Goal: Information Seeking & Learning: Learn about a topic

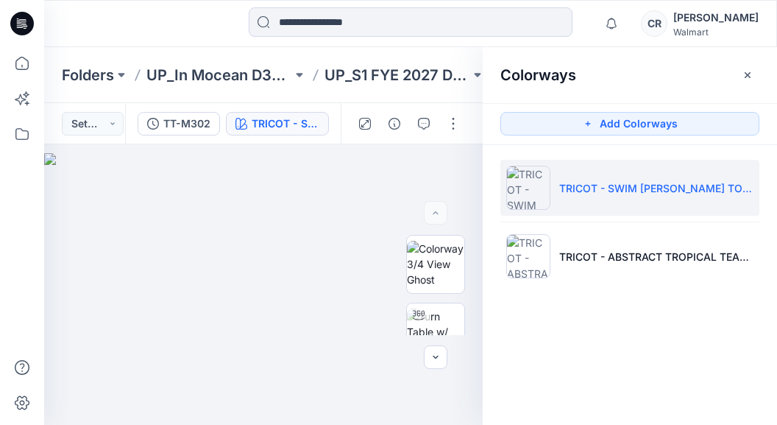
click at [22, 260] on div at bounding box center [22, 236] width 32 height 378
click at [28, 178] on div at bounding box center [22, 236] width 32 height 378
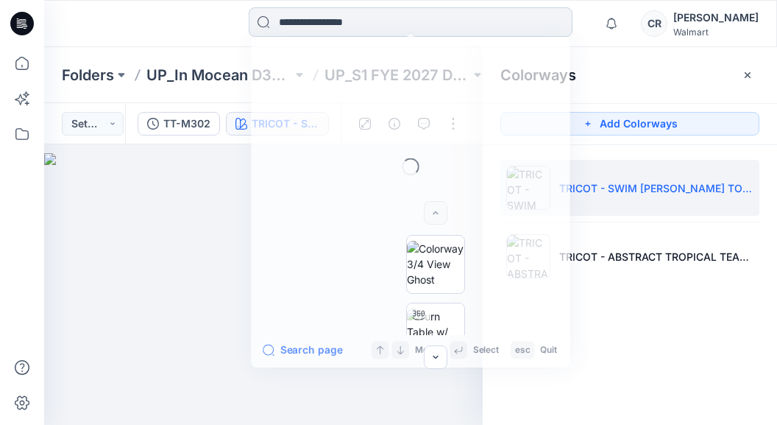
click at [400, 21] on input at bounding box center [411, 21] width 324 height 29
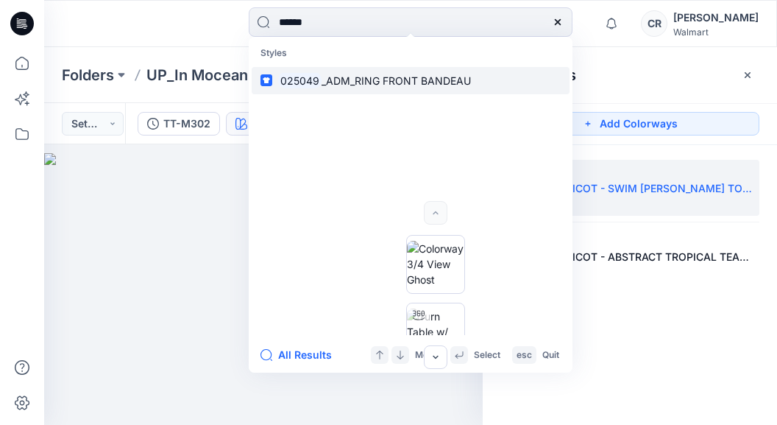
type input "******"
click at [376, 76] on span "_ADM_RING FRONT BANDEAU" at bounding box center [396, 80] width 149 height 13
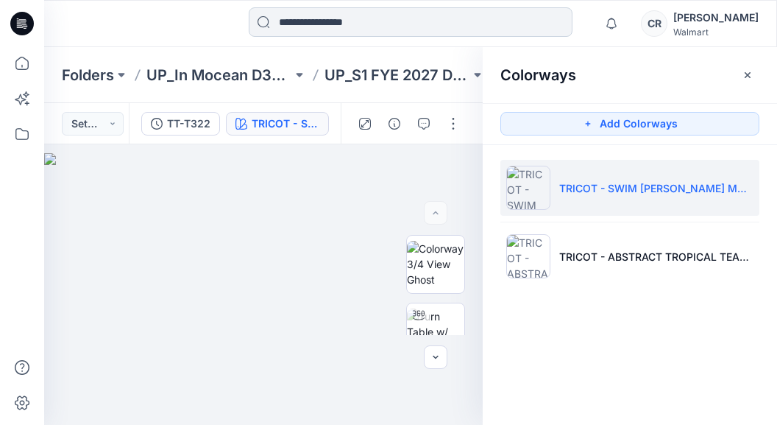
click at [289, 18] on input at bounding box center [411, 21] width 324 height 29
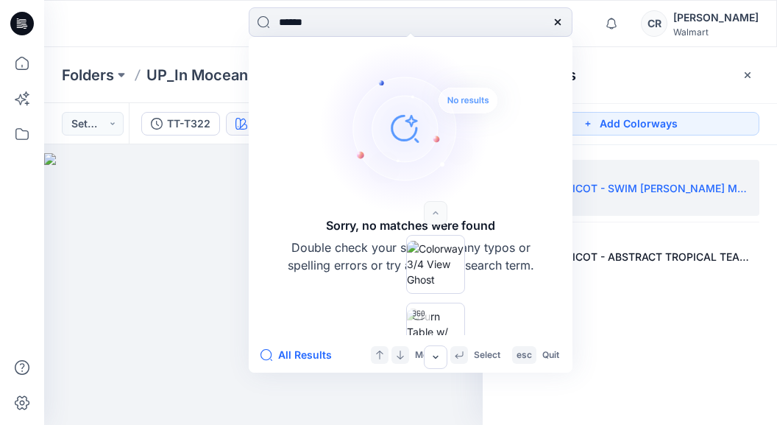
drag, startPoint x: 326, startPoint y: 21, endPoint x: 208, endPoint y: 13, distance: 118.8
click at [208, 13] on div "****** Sorry, no matches were found Double check your search for any typos or s…" at bounding box center [410, 23] width 732 height 32
click at [215, 36] on div at bounding box center [135, 23] width 183 height 32
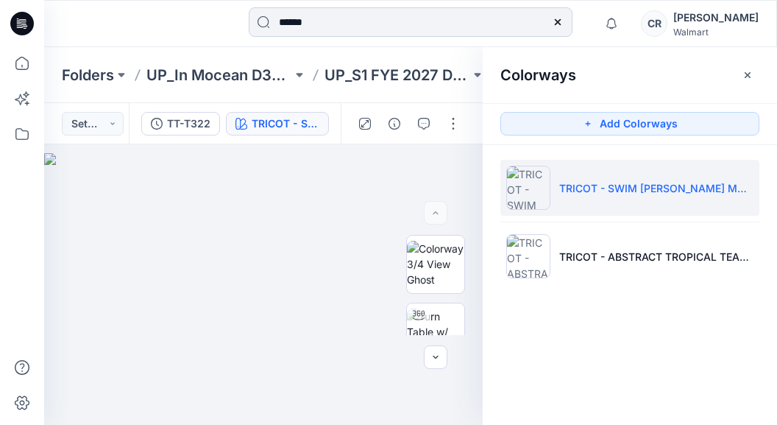
click at [345, 19] on input "******" at bounding box center [411, 21] width 324 height 29
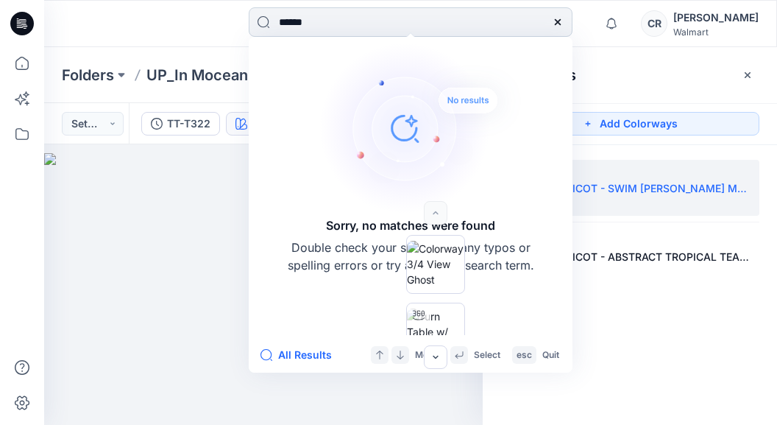
click at [283, 22] on input "******" at bounding box center [411, 21] width 324 height 29
click at [281, 23] on input "******" at bounding box center [411, 21] width 324 height 29
click at [321, 17] on input "******" at bounding box center [411, 21] width 324 height 29
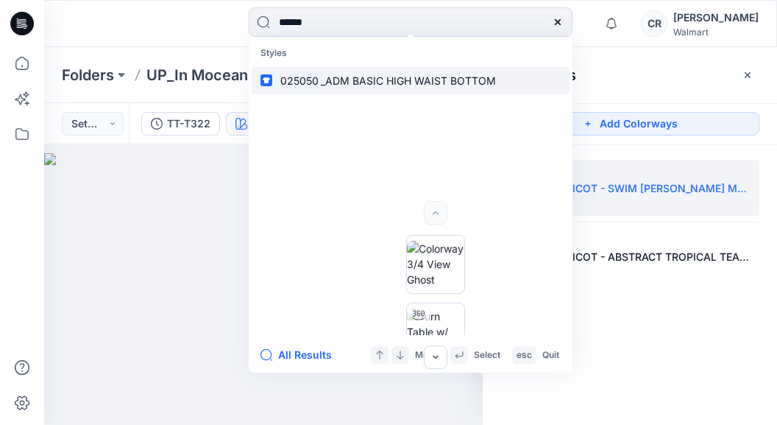
type input "******"
click at [445, 73] on p "025050 _ADM BASIC HIGH WAIST BOTTOM" at bounding box center [387, 80] width 218 height 15
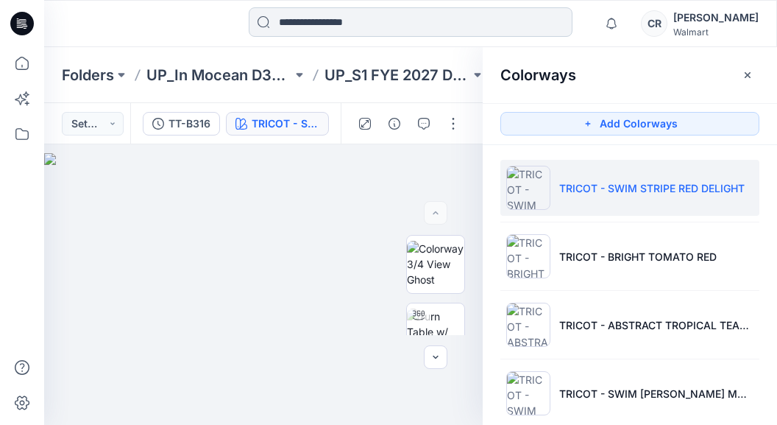
click at [450, 15] on input at bounding box center [411, 21] width 324 height 29
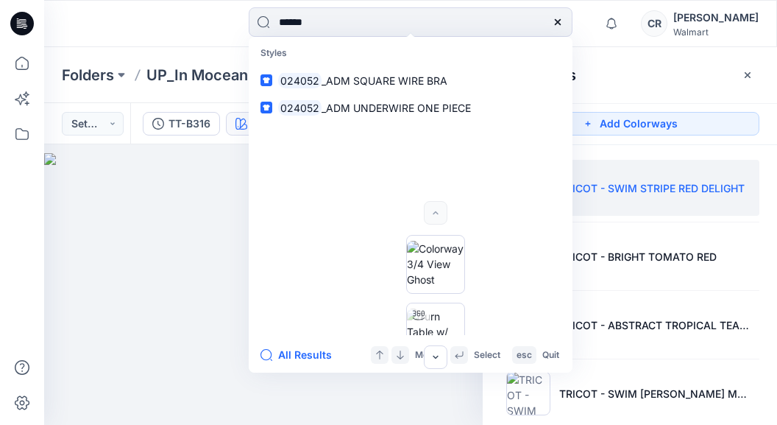
type input "******"
click at [337, 22] on input "******" at bounding box center [411, 21] width 324 height 29
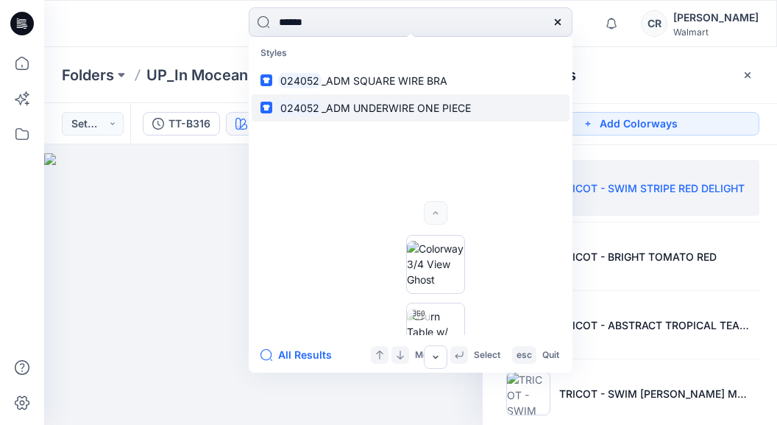
click at [403, 102] on span "_ADM UNDERWIRE ONE PIECE" at bounding box center [396, 108] width 149 height 13
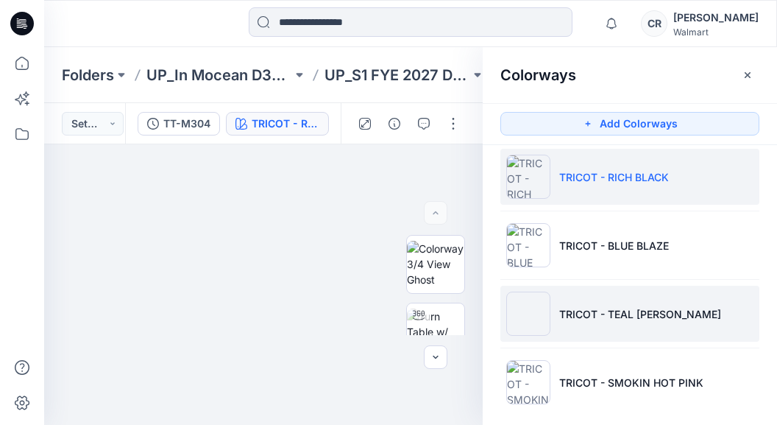
scroll to position [23, 0]
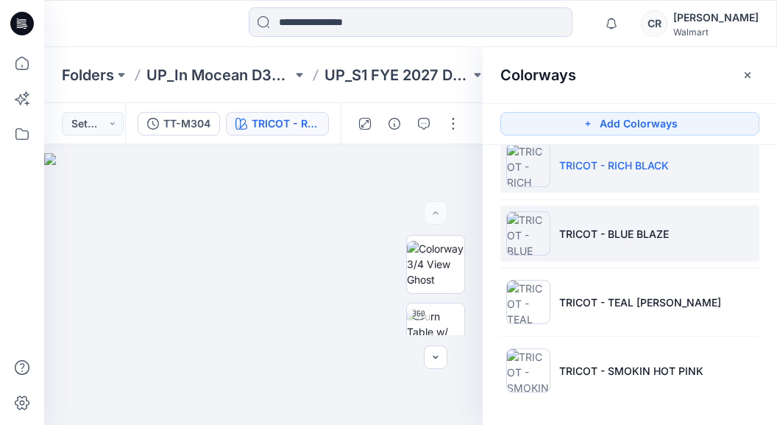
click at [603, 238] on p "TRICOT - BLUE BLAZE" at bounding box center [614, 233] width 110 height 15
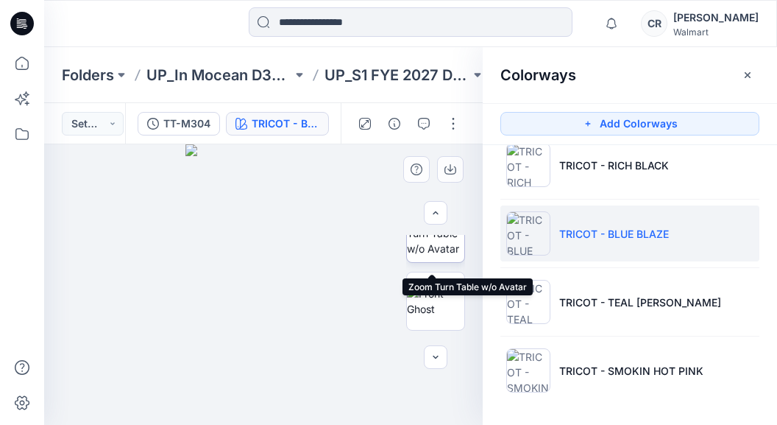
scroll to position [221, 0]
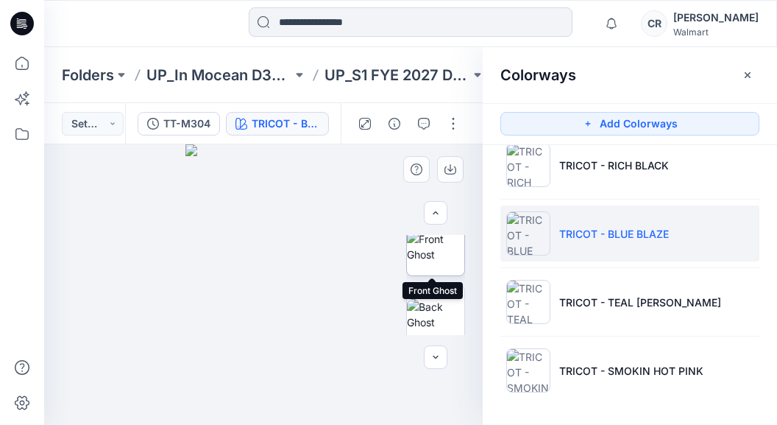
click at [449, 252] on img at bounding box center [435, 246] width 57 height 31
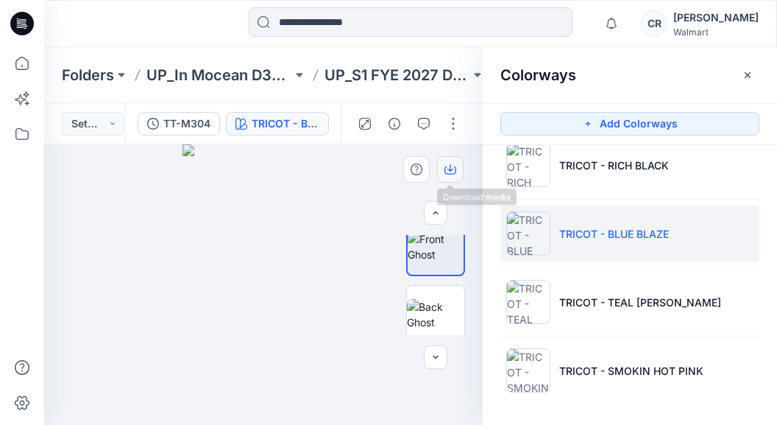
click at [451, 166] on icon "button" at bounding box center [451, 169] width 12 height 12
click at [298, 99] on div "Folders UP_In Mocean D34 Time & Tru Swim UP_S1 FYE 2027 D34 YA TIME & True Swim…" at bounding box center [410, 75] width 733 height 56
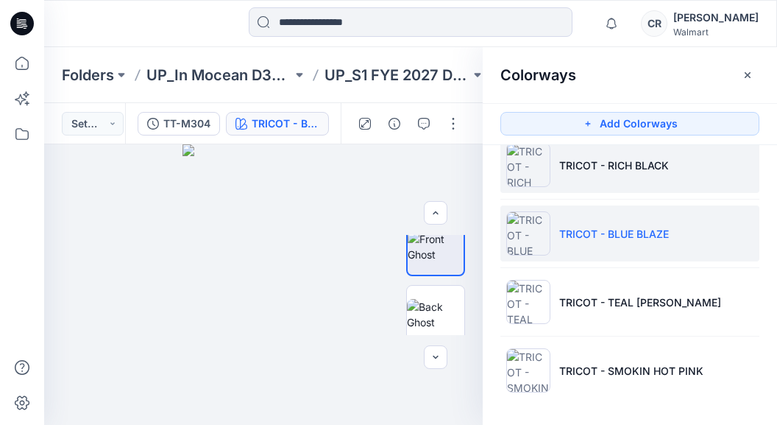
click at [667, 169] on p "TRICOT - RICH BLACK" at bounding box center [614, 165] width 110 height 15
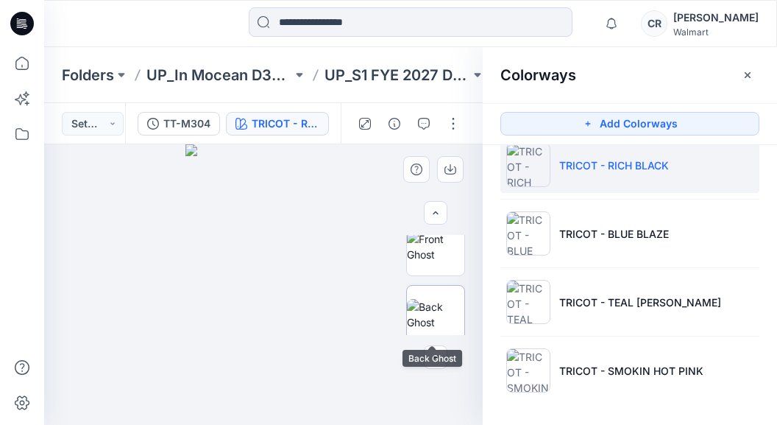
click at [429, 320] on img at bounding box center [435, 314] width 57 height 31
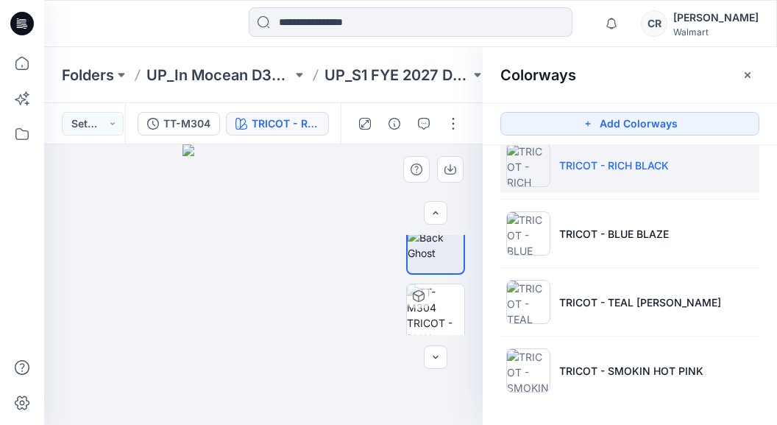
scroll to position [294, 0]
click at [432, 313] on img at bounding box center [435, 308] width 57 height 57
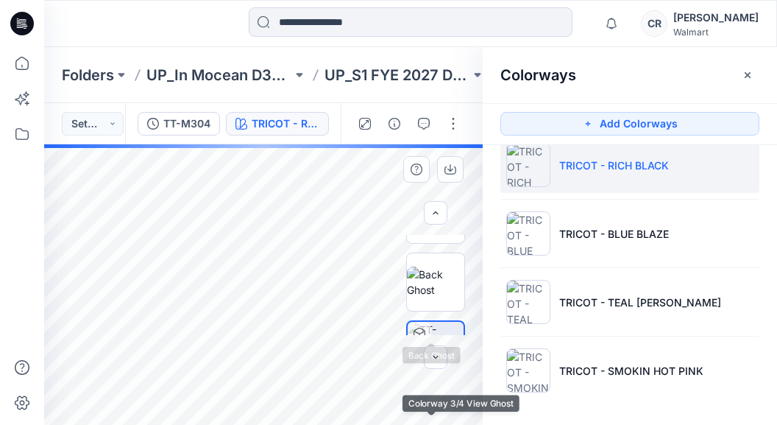
scroll to position [221, 0]
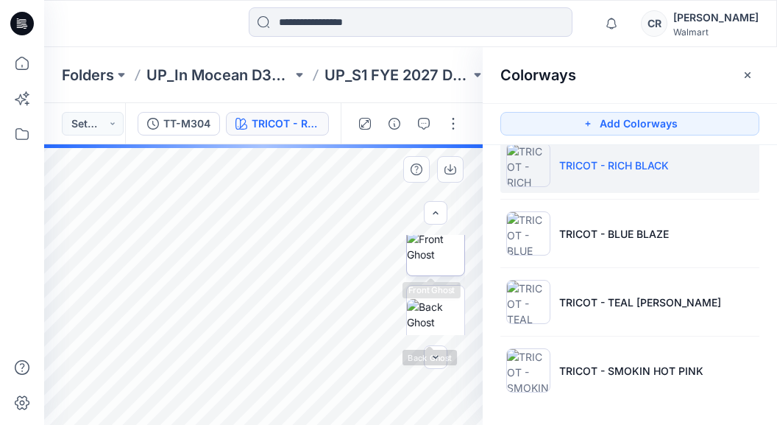
click at [451, 255] on img at bounding box center [435, 246] width 57 height 31
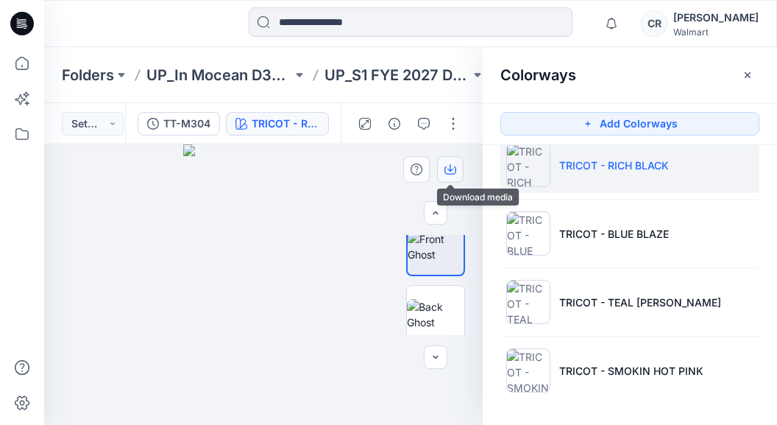
click at [453, 163] on button "button" at bounding box center [450, 169] width 27 height 27
click at [768, 275] on ul "TRICOT - RICH BLACK TRICOT - BLUE BLAZE TRICOT - TEAL [PERSON_NAME] TRICOT - SM…" at bounding box center [630, 267] width 294 height 291
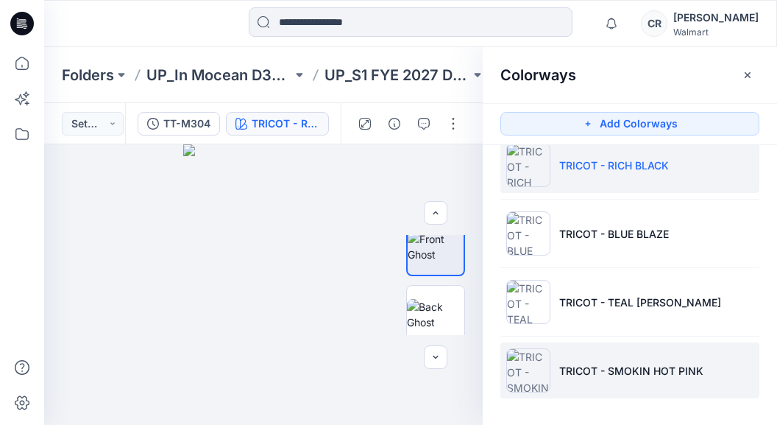
click at [638, 350] on li "TRICOT - SMOKIN HOT PINK" at bounding box center [630, 370] width 259 height 56
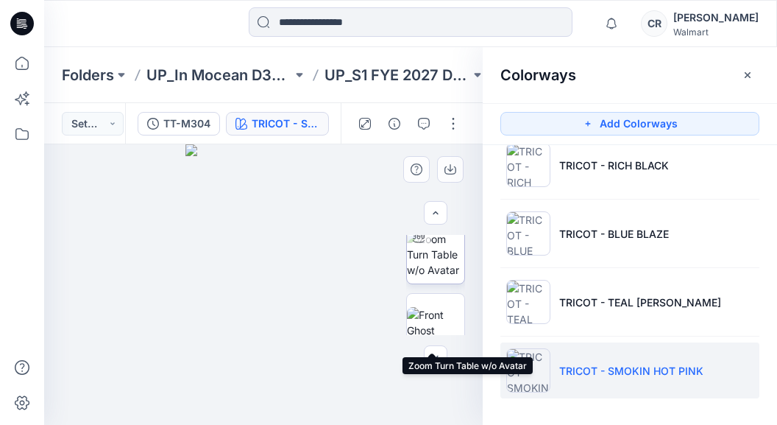
scroll to position [147, 0]
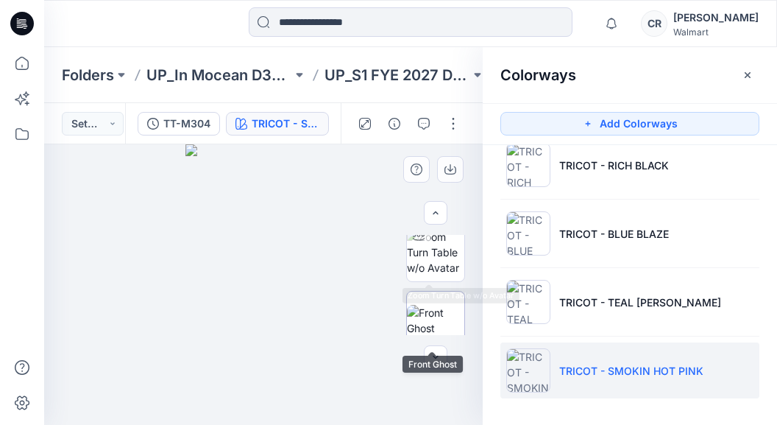
click at [433, 319] on img at bounding box center [435, 320] width 57 height 31
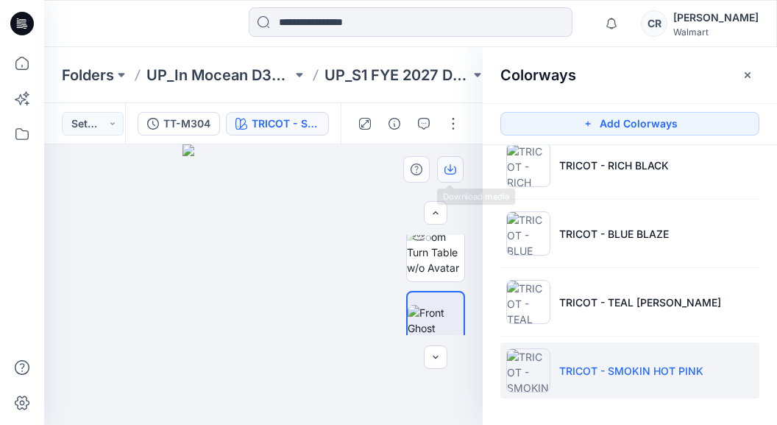
click at [453, 179] on button "button" at bounding box center [450, 169] width 27 height 27
click at [756, 272] on ul "TRICOT - RICH BLACK TRICOT - BLUE BLAZE TRICOT - TEAL [PERSON_NAME] TRICOT - SM…" at bounding box center [630, 267] width 294 height 291
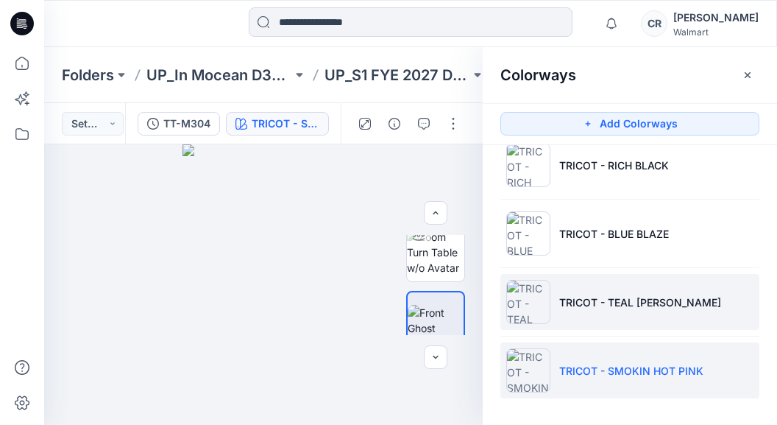
click at [676, 297] on li "TRICOT - TEAL [PERSON_NAME]" at bounding box center [630, 302] width 259 height 56
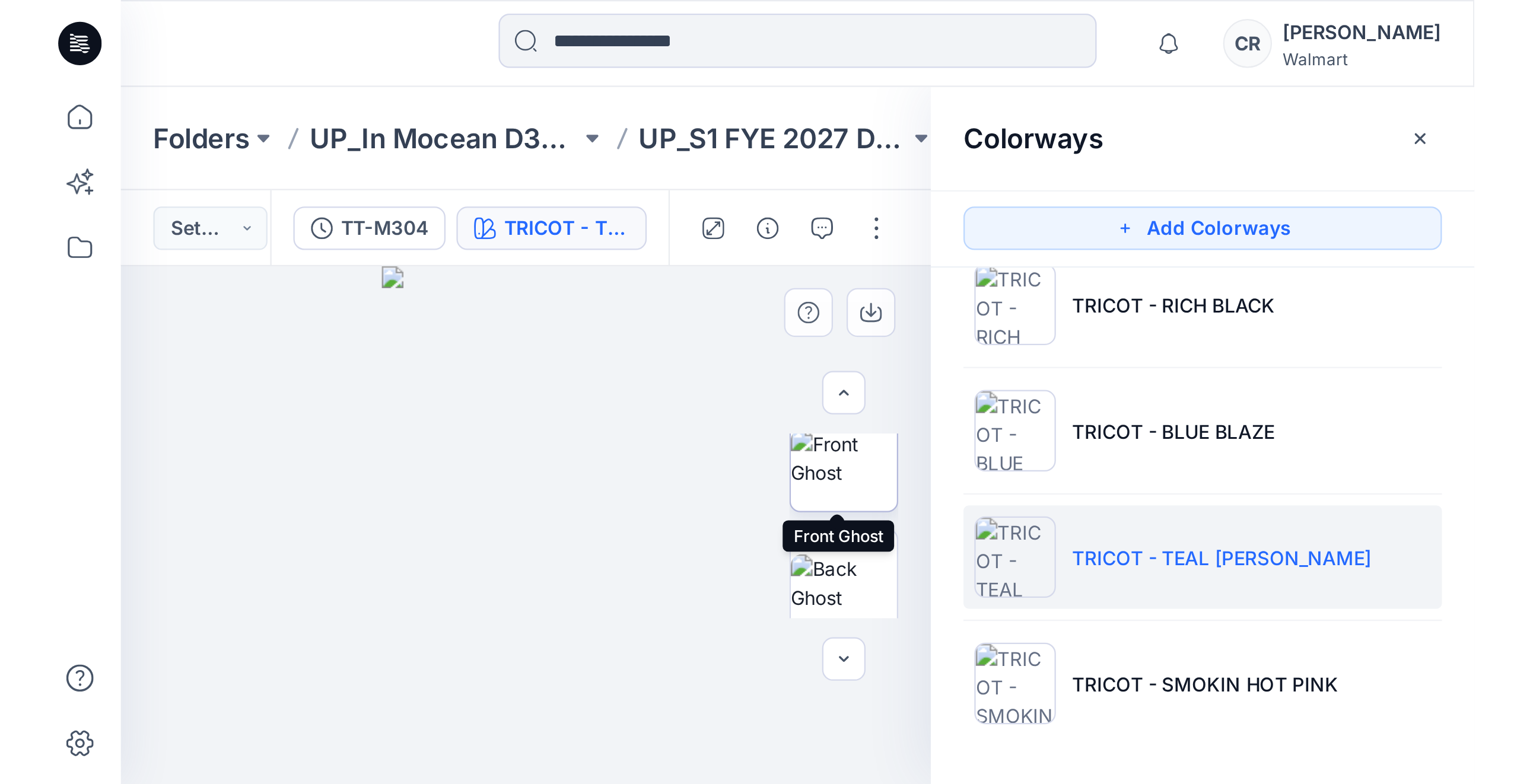
scroll to position [178, 0]
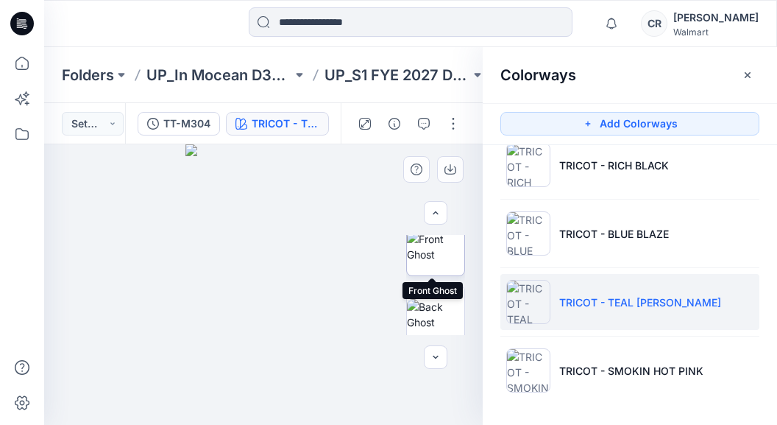
click at [442, 262] on img at bounding box center [435, 246] width 57 height 31
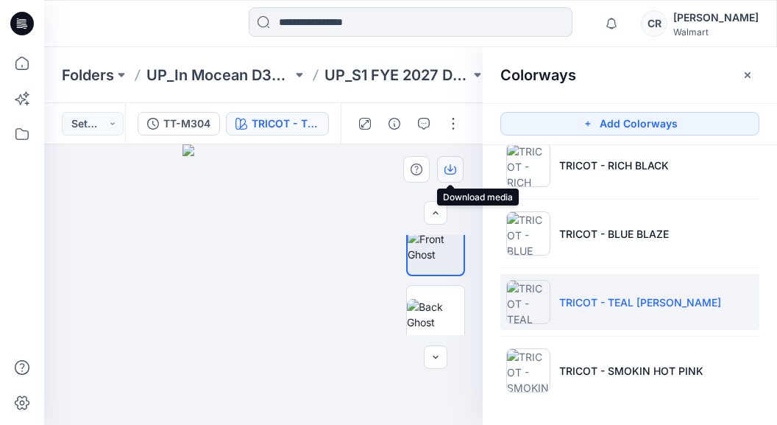
click at [449, 172] on icon "button" at bounding box center [451, 169] width 12 height 12
click at [769, 136] on div "Colorways Add Colorways TRICOT - RICH BLACK TRICOT - BLUE BLAZE TRICOT - TEAL […" at bounding box center [630, 236] width 294 height 378
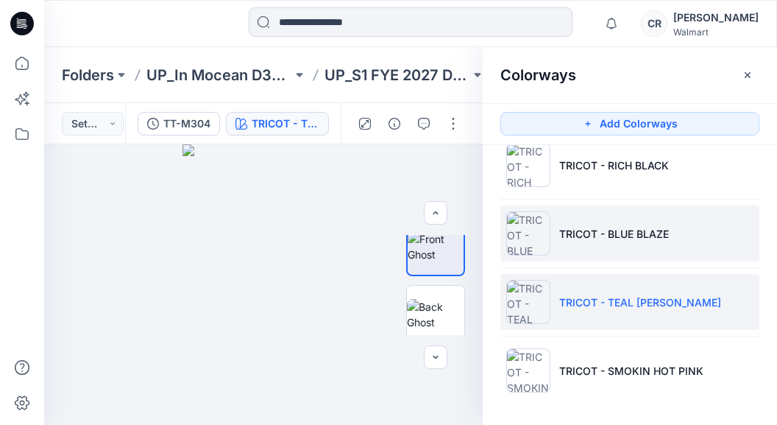
click at [625, 241] on li "TRICOT - BLUE BLAZE" at bounding box center [630, 233] width 259 height 56
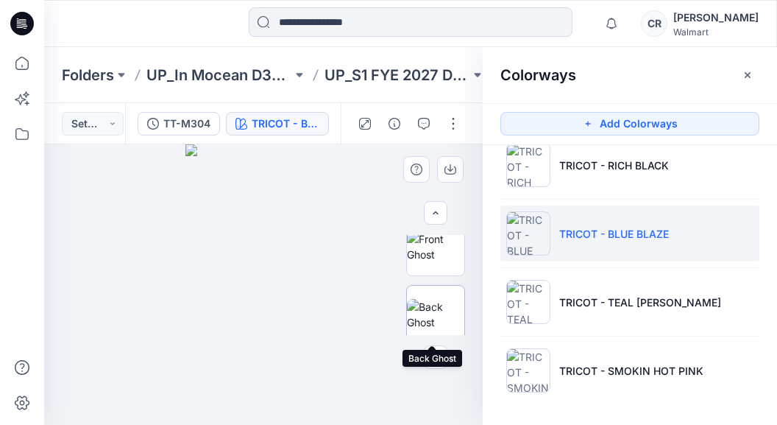
click at [430, 299] on img at bounding box center [435, 314] width 57 height 31
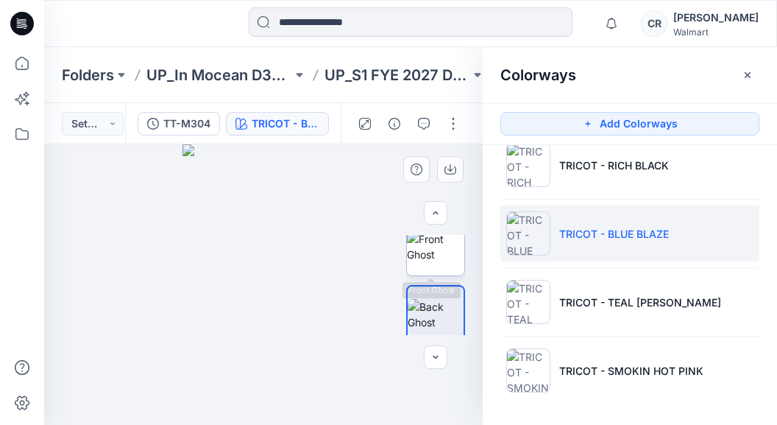
click at [435, 256] on img at bounding box center [435, 246] width 57 height 31
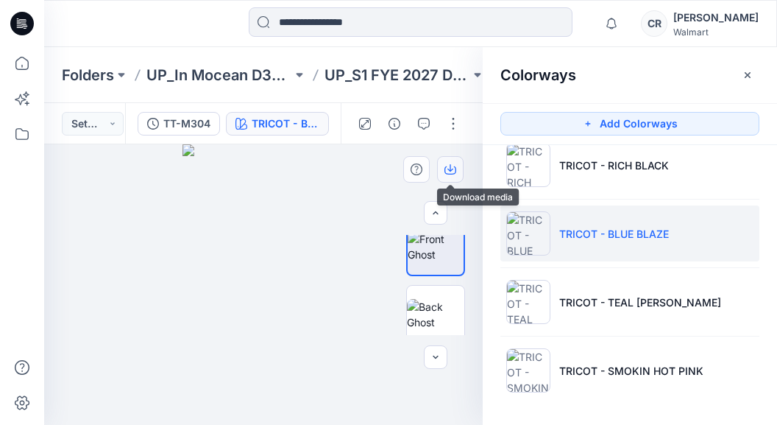
click at [452, 172] on icon "button" at bounding box center [451, 169] width 12 height 12
click at [443, 276] on div at bounding box center [435, 285] width 59 height 100
click at [432, 262] on img at bounding box center [436, 246] width 56 height 31
click at [450, 169] on icon "button" at bounding box center [451, 169] width 12 height 12
click at [766, 142] on div "Colorways Add Colorways TRICOT - RICH BLACK TRICOT - BLUE BLAZE TRICOT - TEAL […" at bounding box center [630, 236] width 294 height 378
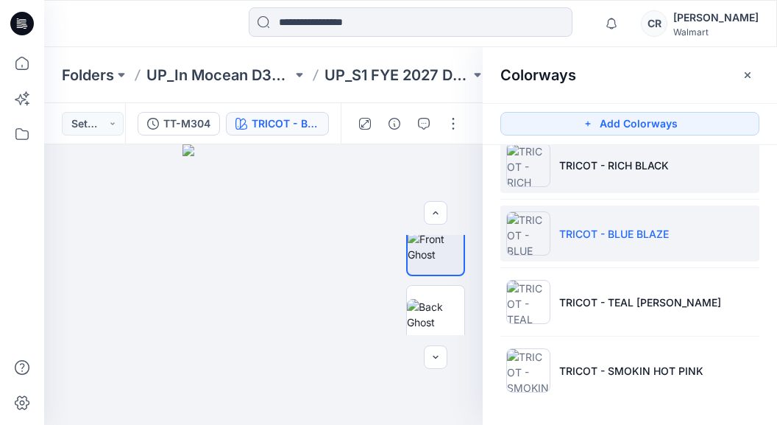
click at [698, 174] on li "TRICOT - RICH BLACK" at bounding box center [630, 165] width 259 height 56
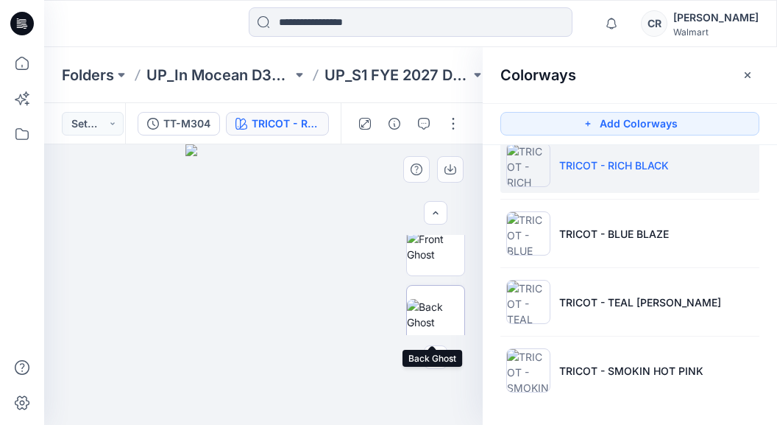
click at [421, 299] on img at bounding box center [435, 314] width 57 height 31
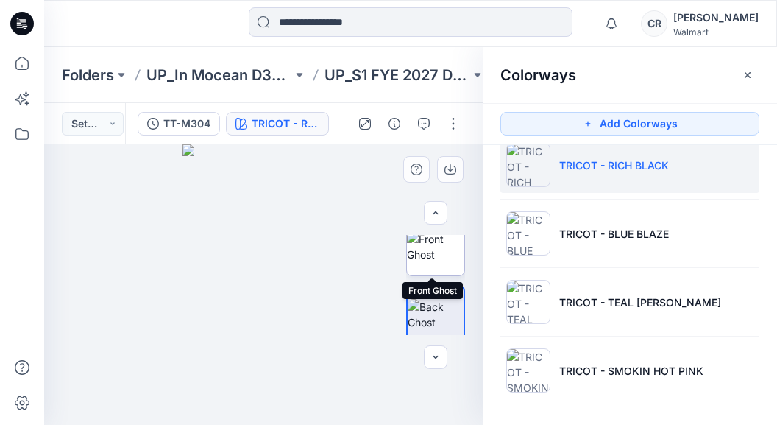
click at [439, 262] on img at bounding box center [435, 246] width 57 height 31
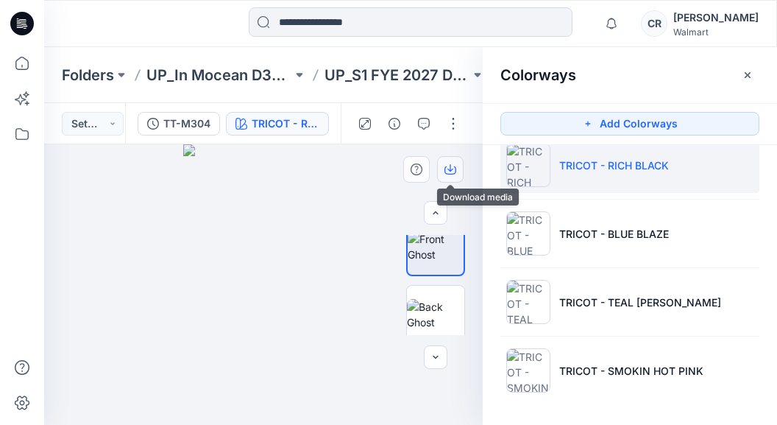
click at [446, 170] on icon "button" at bounding box center [451, 169] width 12 height 12
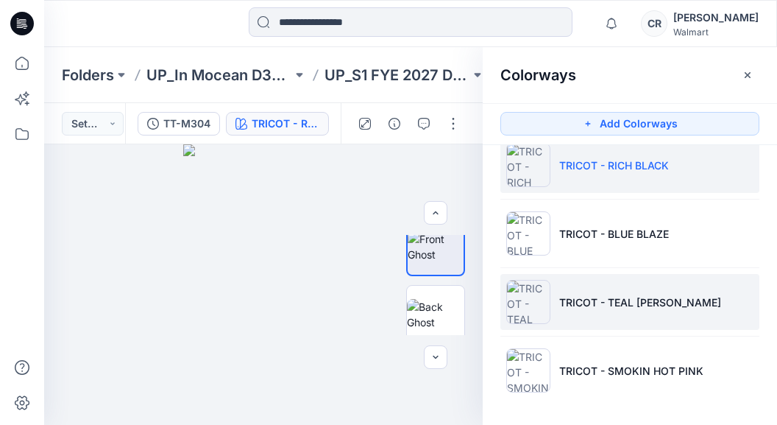
click at [752, 277] on li "TRICOT - TEAL [PERSON_NAME]" at bounding box center [630, 302] width 259 height 56
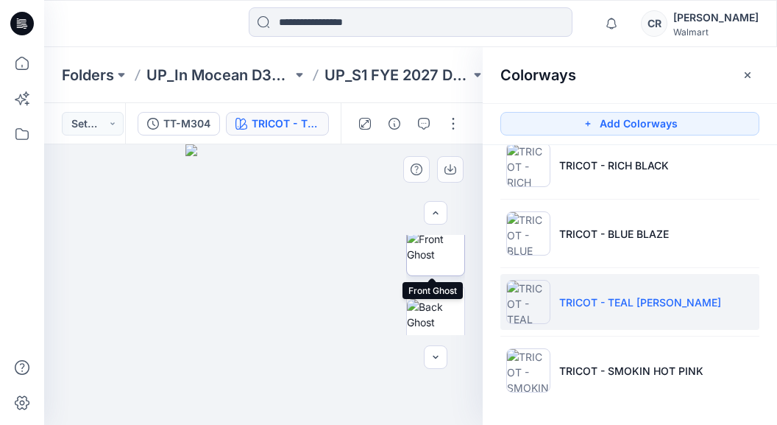
click at [439, 247] on img at bounding box center [435, 246] width 57 height 31
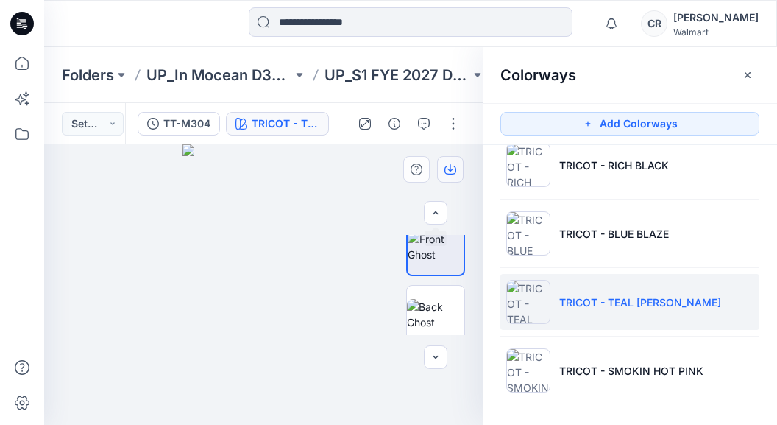
click at [448, 166] on icon "button" at bounding box center [451, 169] width 12 height 12
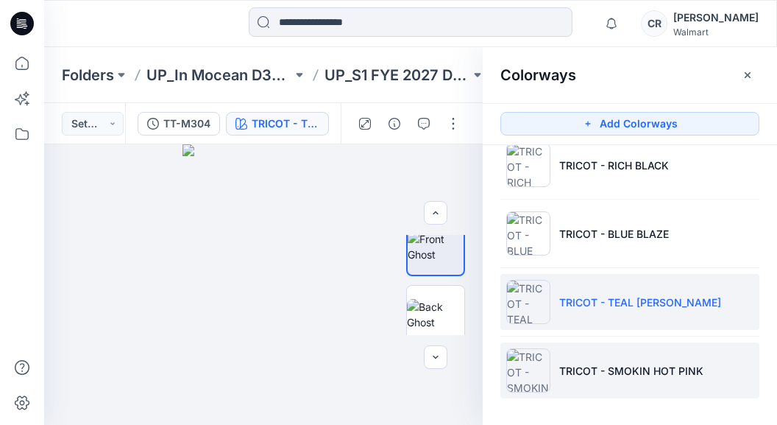
click at [739, 354] on li "TRICOT - SMOKIN HOT PINK" at bounding box center [630, 370] width 259 height 56
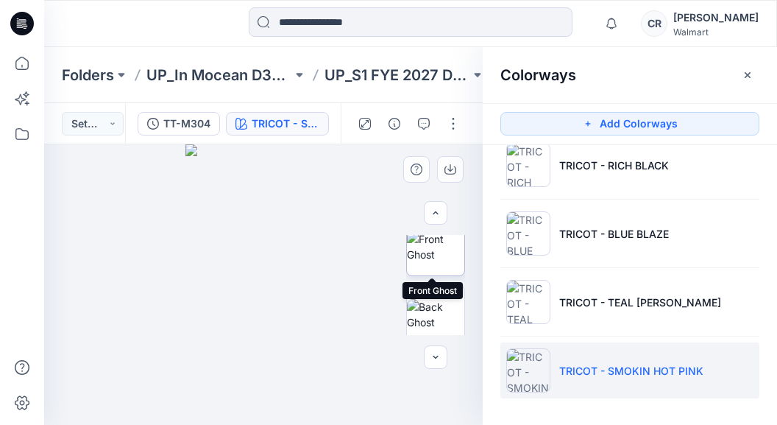
click at [431, 244] on img at bounding box center [435, 246] width 57 height 31
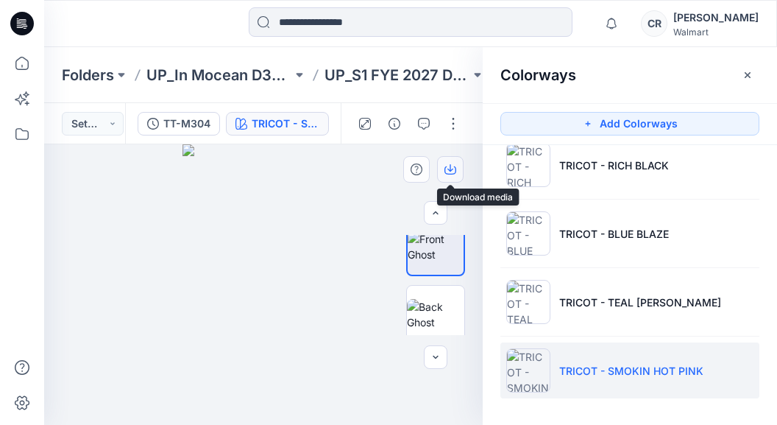
click at [450, 167] on icon "button" at bounding box center [451, 169] width 12 height 12
click at [21, 188] on div at bounding box center [22, 236] width 32 height 378
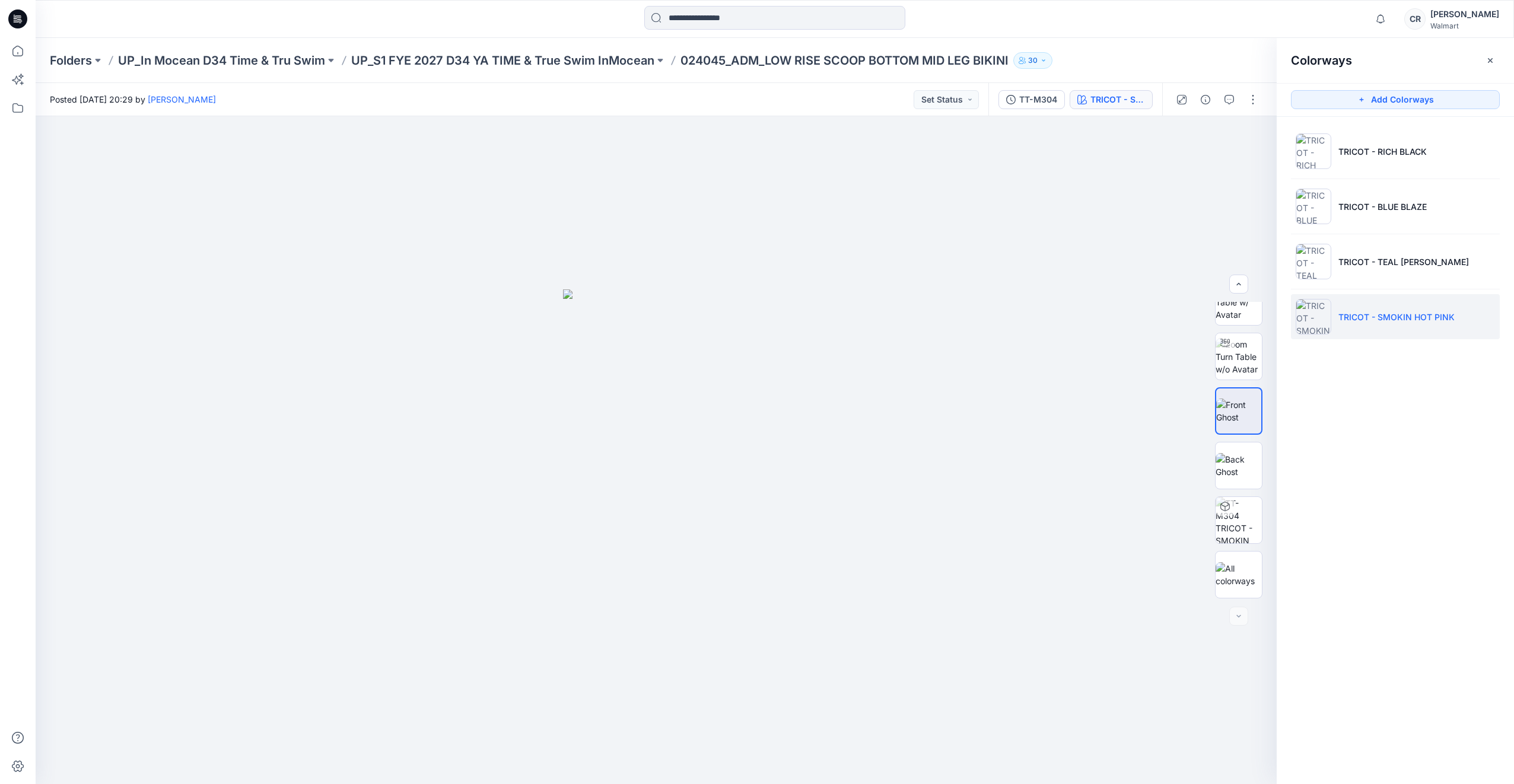
scroll to position [0, 0]
click at [626, 342] on img at bounding box center [1238, 575] width 46 height 25
click at [626, 342] on img at bounding box center [1238, 411] width 46 height 25
click at [626, 144] on button "button" at bounding box center [1251, 136] width 22 height 22
click at [626, 342] on div "Colorways Add Colorways TRICOT - RICH BLACK TRICOT - BLUE BLAZE TRICOT - TEAL […" at bounding box center [1395, 411] width 237 height 746
